Goal: Task Accomplishment & Management: Use online tool/utility

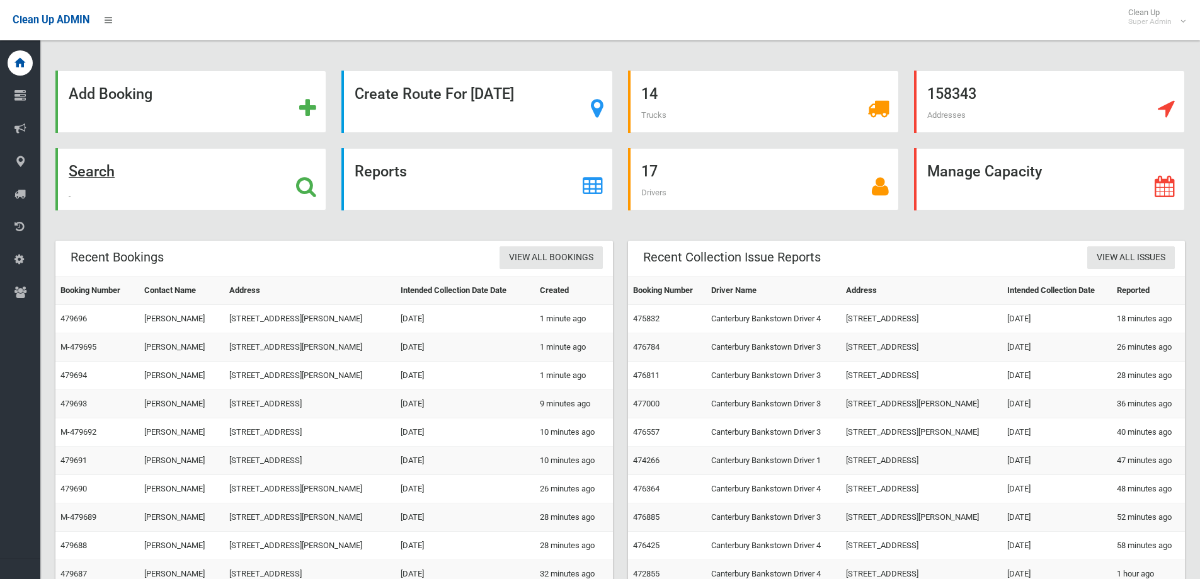
click at [303, 187] on icon at bounding box center [306, 186] width 20 height 21
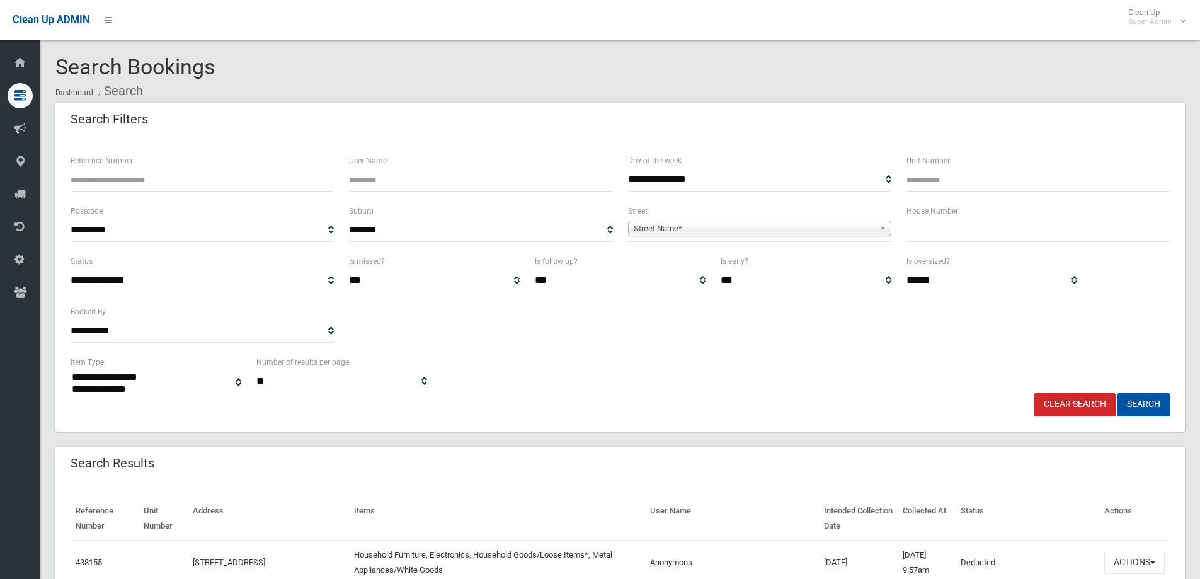
select select
click at [995, 223] on input "text" at bounding box center [1038, 230] width 263 height 23
type input "*"
click at [681, 226] on span "Street Name*" at bounding box center [754, 228] width 241 height 15
type input "*****"
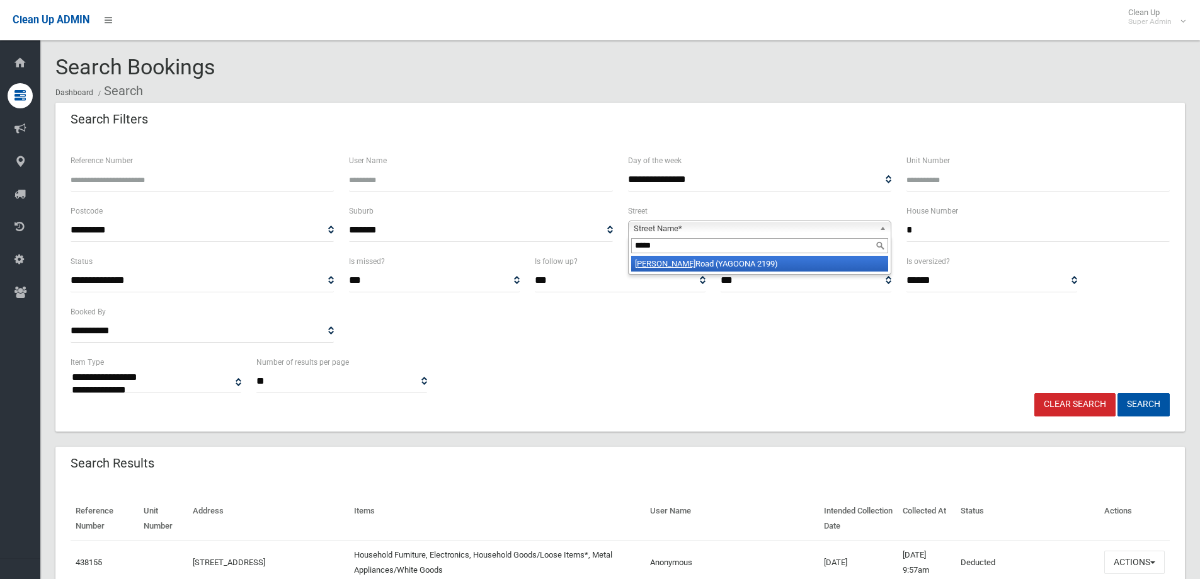
click at [696, 261] on li "[PERSON_NAME][GEOGRAPHIC_DATA] (YAGOONA 2199)" at bounding box center [759, 264] width 257 height 16
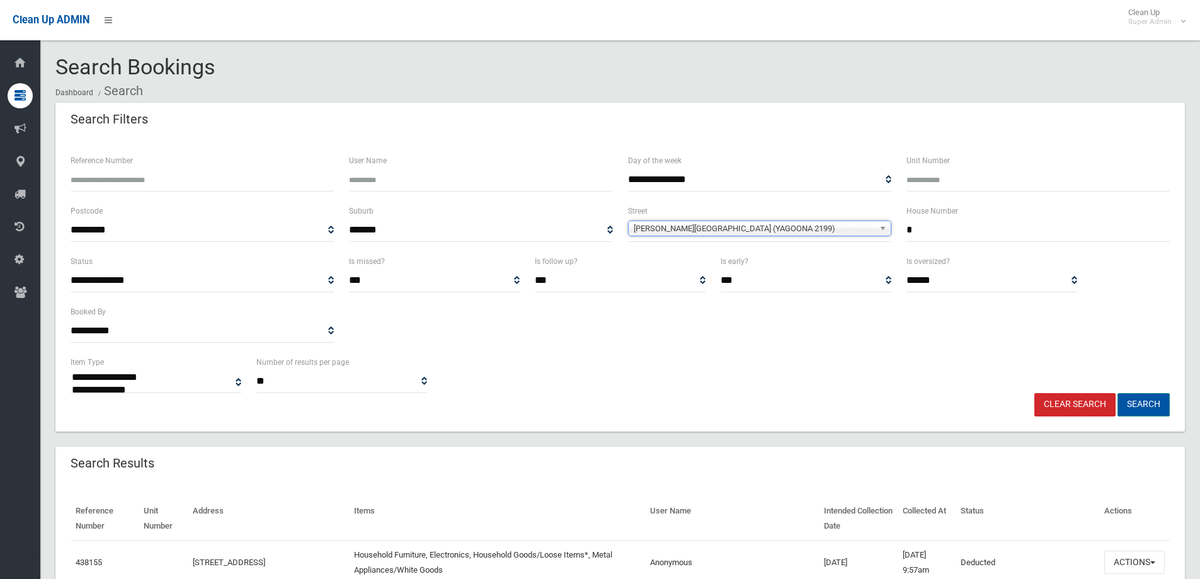
click at [1143, 401] on button "Search" at bounding box center [1144, 404] width 52 height 23
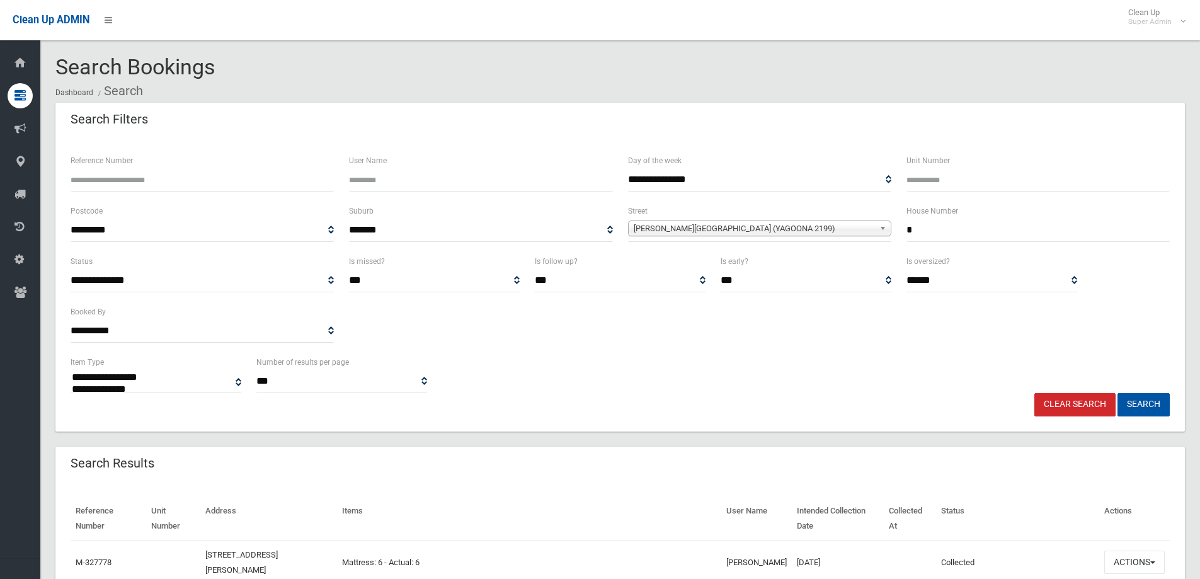
select select
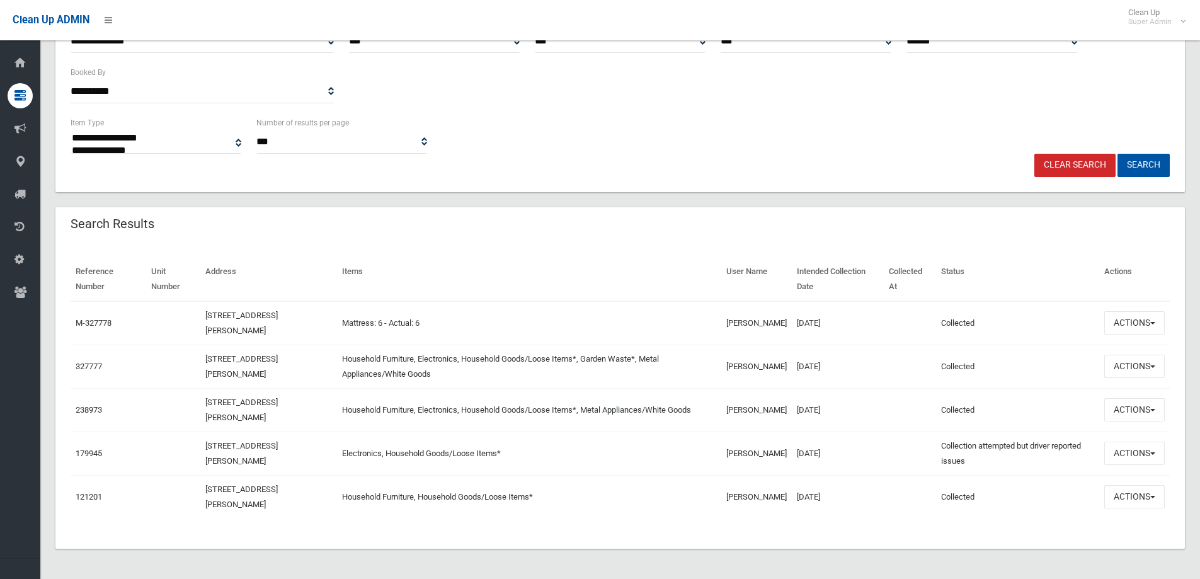
scroll to position [239, 0]
click at [1134, 318] on button "Actions" at bounding box center [1135, 322] width 60 height 23
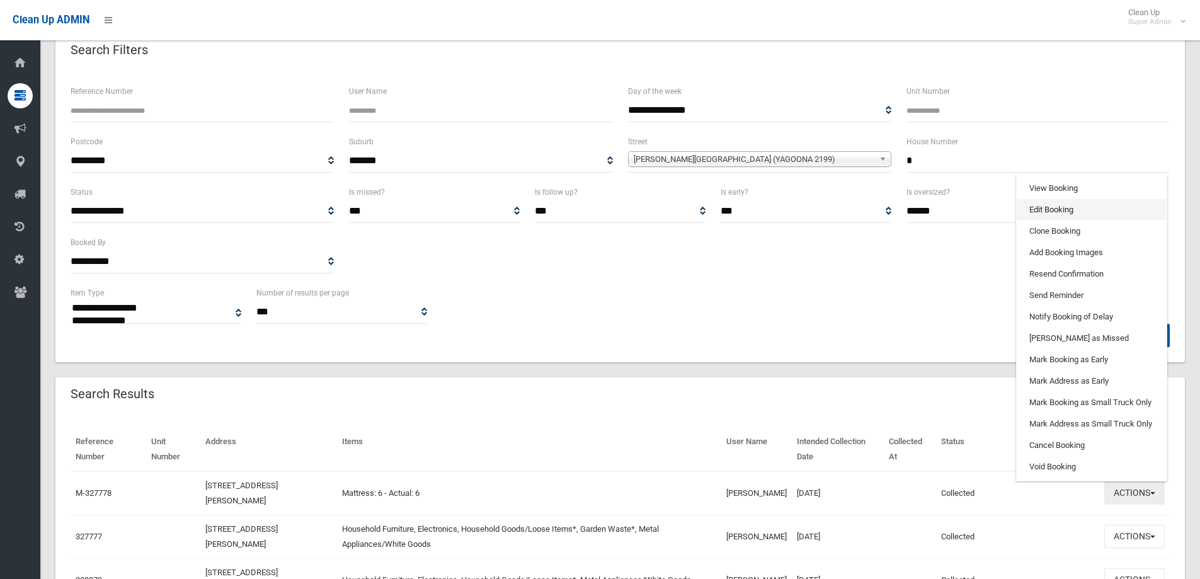
scroll to position [50, 0]
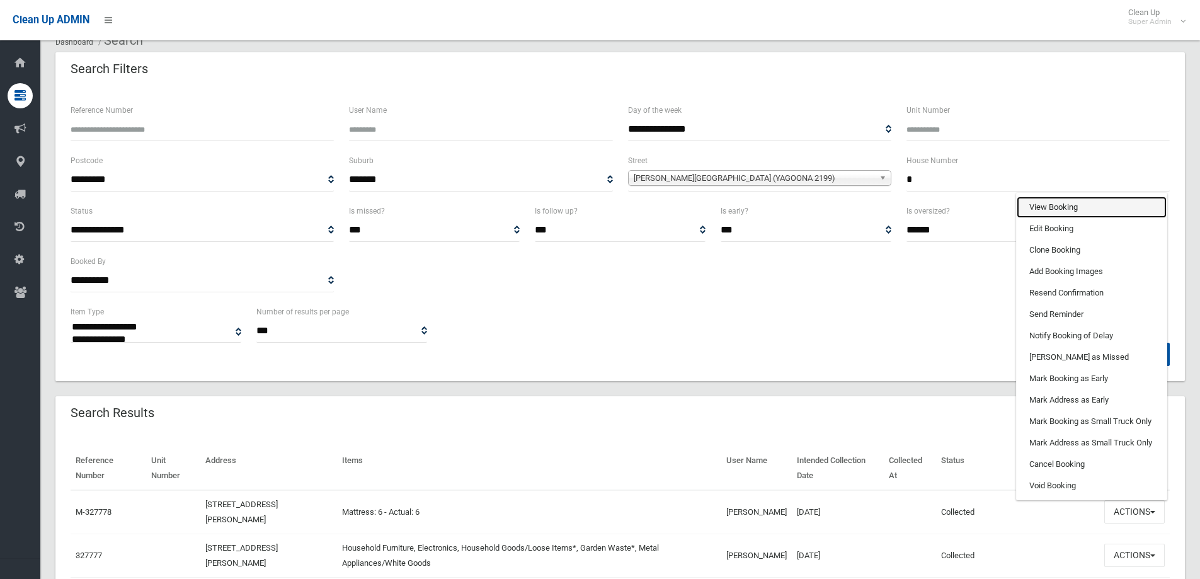
click at [1071, 211] on link "View Booking" at bounding box center [1092, 207] width 150 height 21
